Goal: Transaction & Acquisition: Purchase product/service

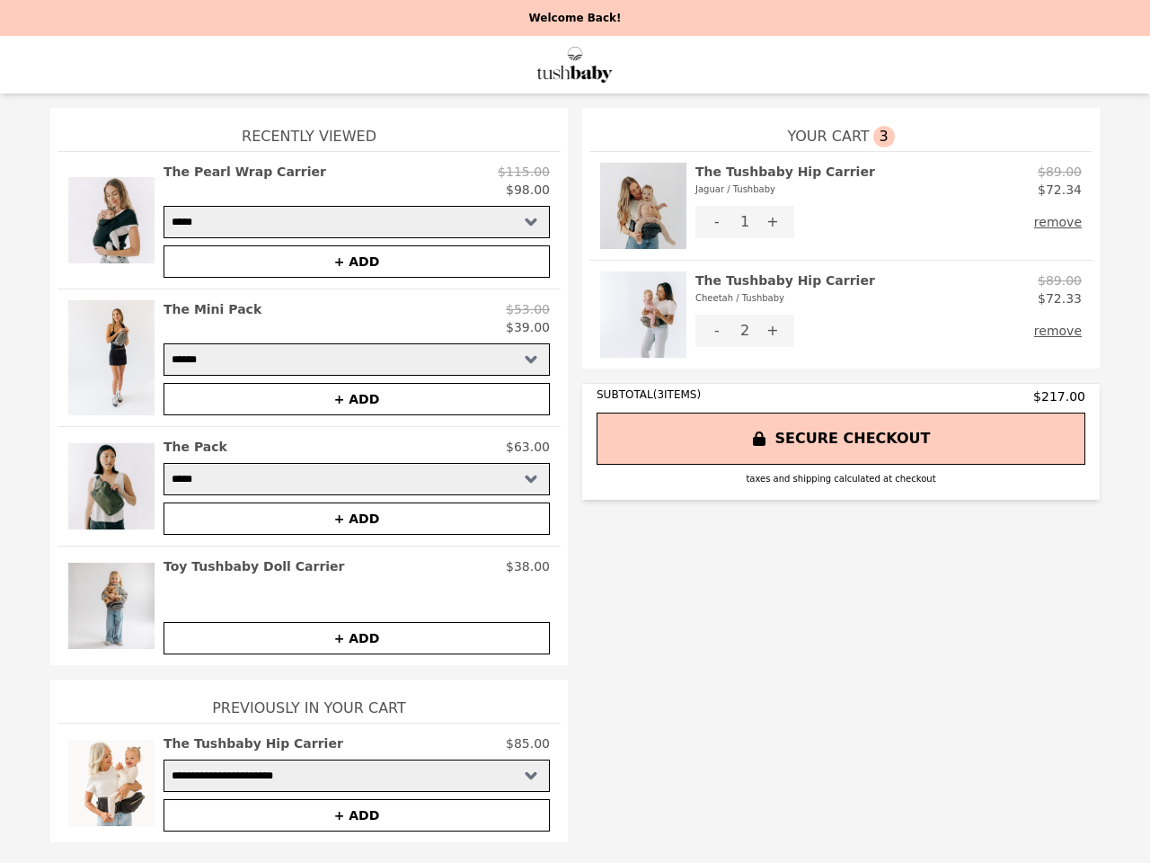
click at [643, 206] on img at bounding box center [643, 206] width 86 height 86
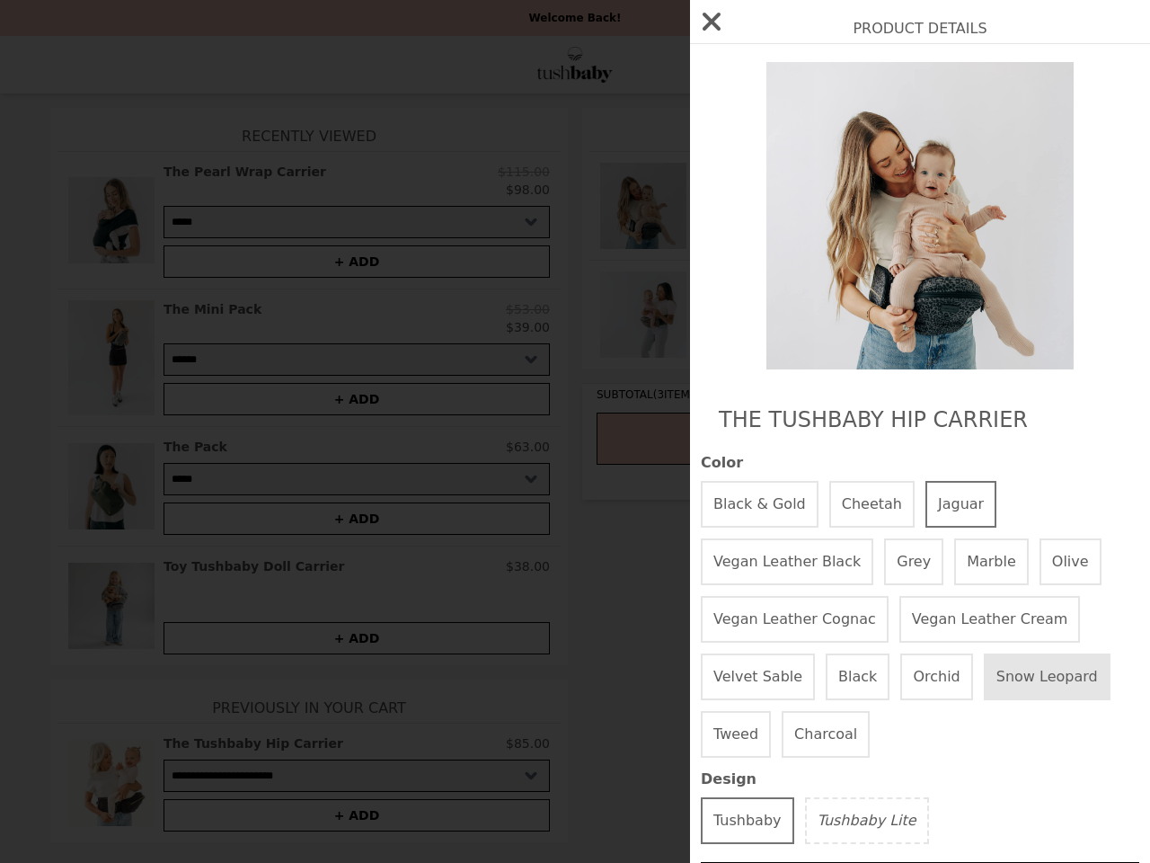
click at [889, 181] on div "Product Details The Tushbaby Hip Carrier Color Black & Gold Cheetah Jaguar Vega…" at bounding box center [575, 431] width 1150 height 863
click at [717, 222] on div at bounding box center [920, 215] width 438 height 307
click at [773, 222] on img at bounding box center [920, 215] width 329 height 307
click at [1062, 222] on div "The Tushbaby Hip Carrier Color Black & Gold Cheetah Jaguar Vegan Leather Black …" at bounding box center [920, 774] width 460 height 1461
click at [643, 314] on img at bounding box center [643, 314] width 86 height 86
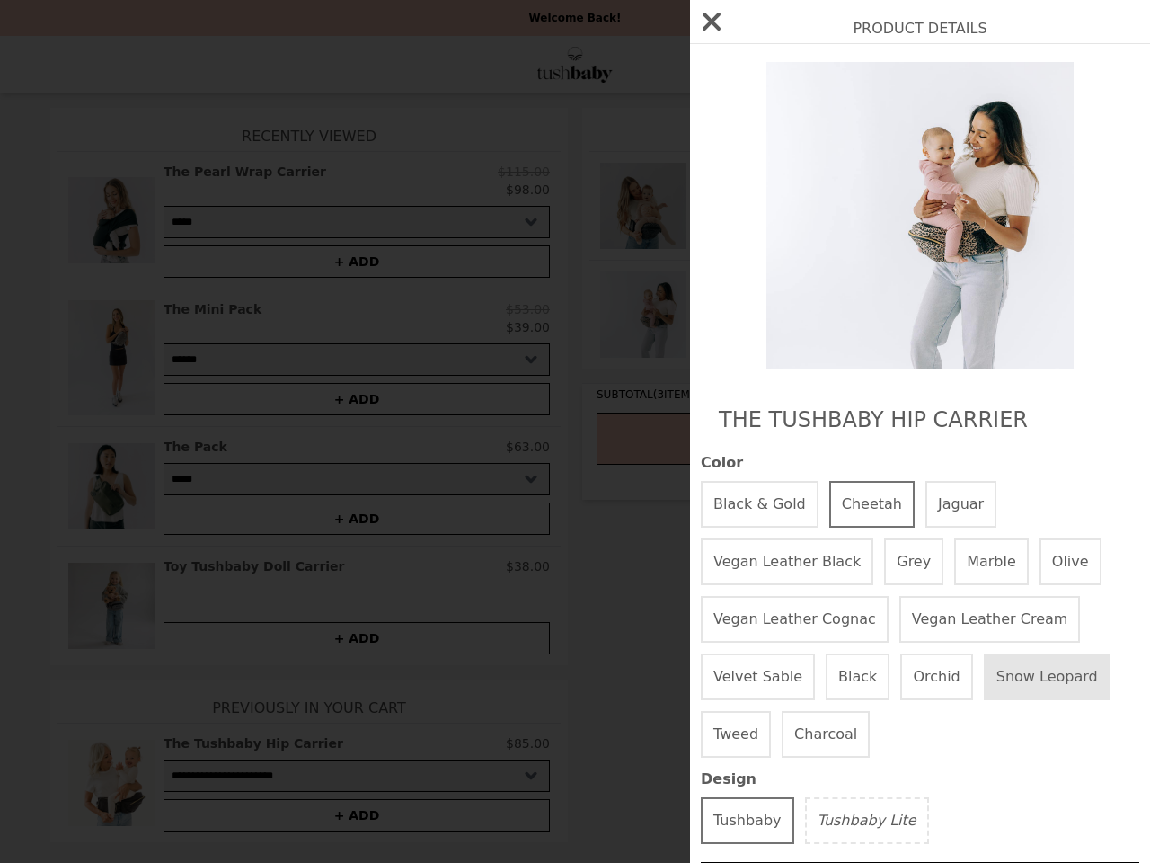
click at [889, 289] on div "Product Details The Tushbaby Hip Carrier Color Black & Gold Cheetah Jaguar Vega…" at bounding box center [575, 431] width 1150 height 863
click at [717, 331] on div at bounding box center [920, 215] width 438 height 307
click at [773, 331] on div "Product Details The Tushbaby Hip Carrier Color Black & Gold Cheetah Jaguar Vega…" at bounding box center [575, 431] width 1150 height 863
click at [1062, 331] on button "remove" at bounding box center [1058, 330] width 48 height 32
